Goal: Transaction & Acquisition: Download file/media

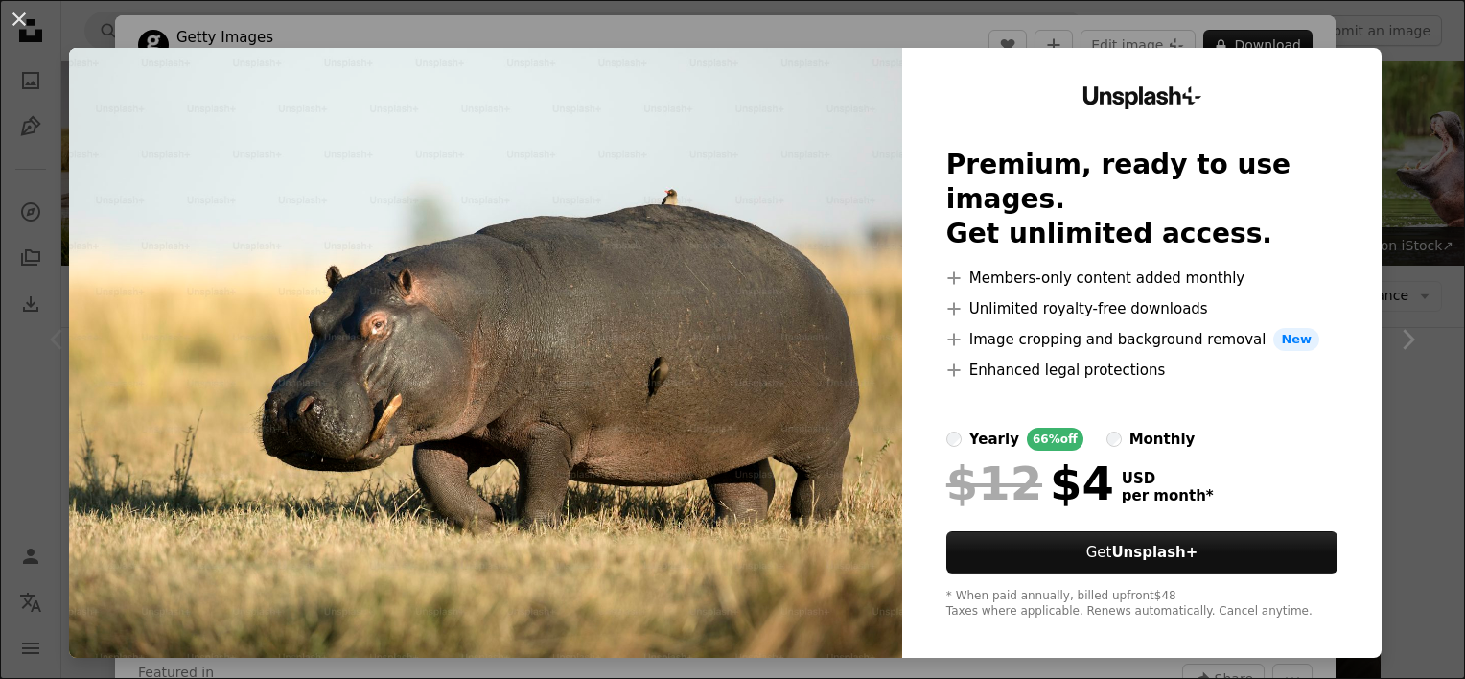
click at [744, 276] on img at bounding box center [485, 353] width 833 height 610
drag, startPoint x: 0, startPoint y: 0, endPoint x: 744, endPoint y: 276, distance: 793.4
click at [744, 276] on img at bounding box center [485, 353] width 833 height 610
